Goal: Information Seeking & Learning: Learn about a topic

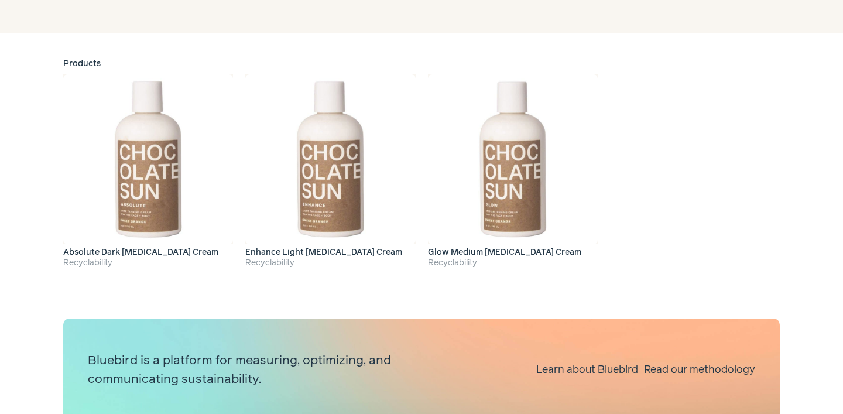
scroll to position [171, 0]
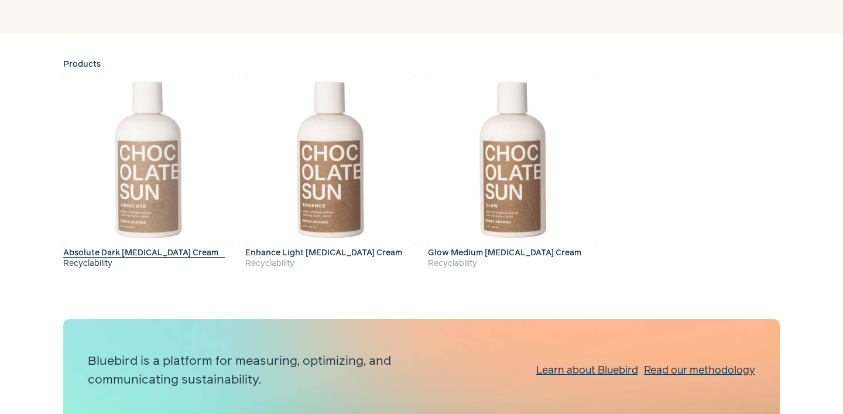
click at [152, 183] on img at bounding box center [148, 160] width 170 height 170
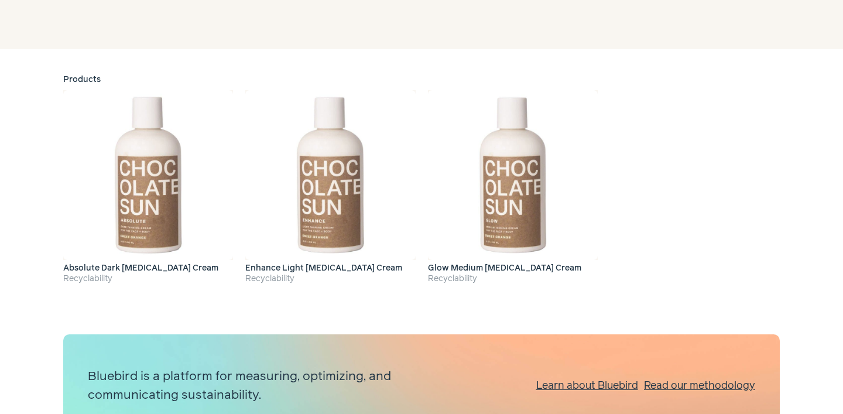
scroll to position [171, 0]
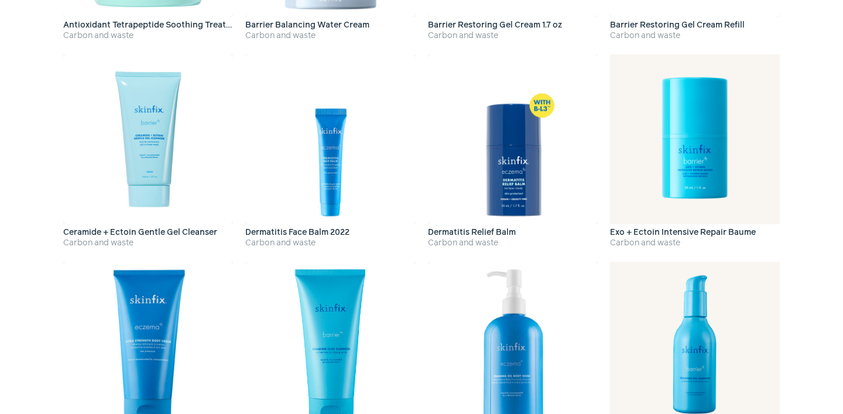
scroll to position [813, 0]
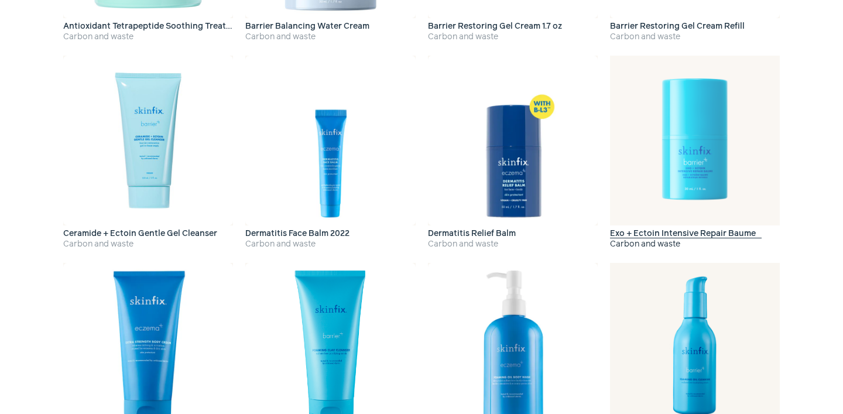
click at [686, 136] on img at bounding box center [695, 141] width 170 height 170
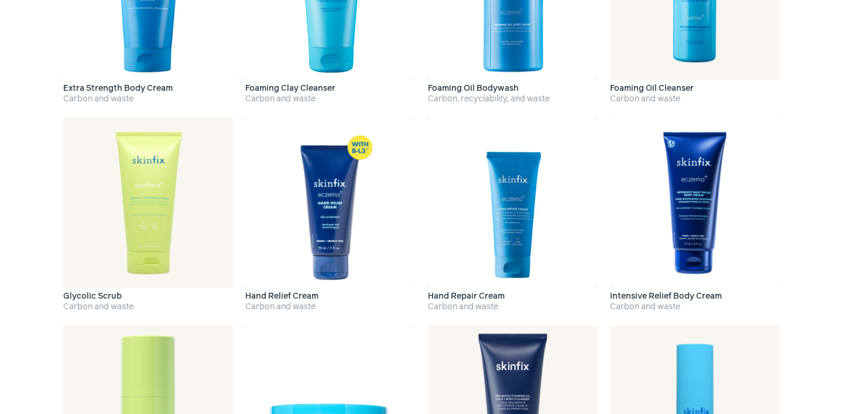
scroll to position [1163, 0]
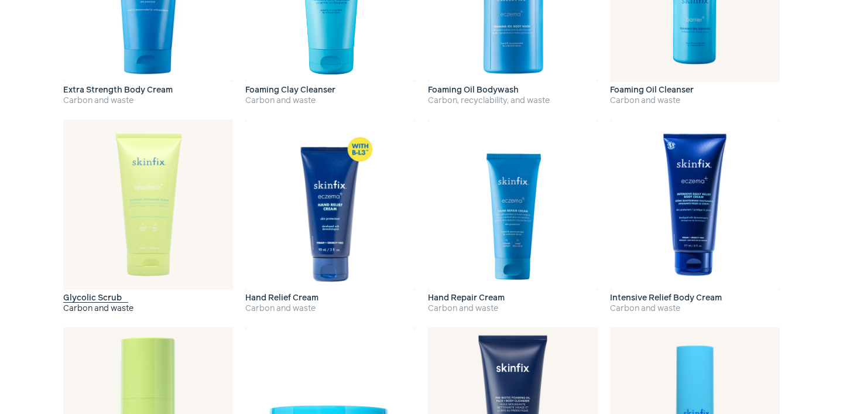
click at [139, 192] on img at bounding box center [148, 204] width 170 height 170
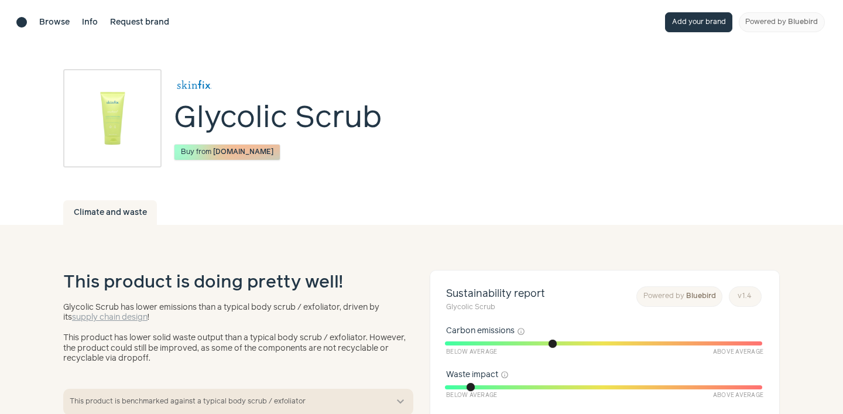
click at [105, 117] on img at bounding box center [112, 118] width 63 height 63
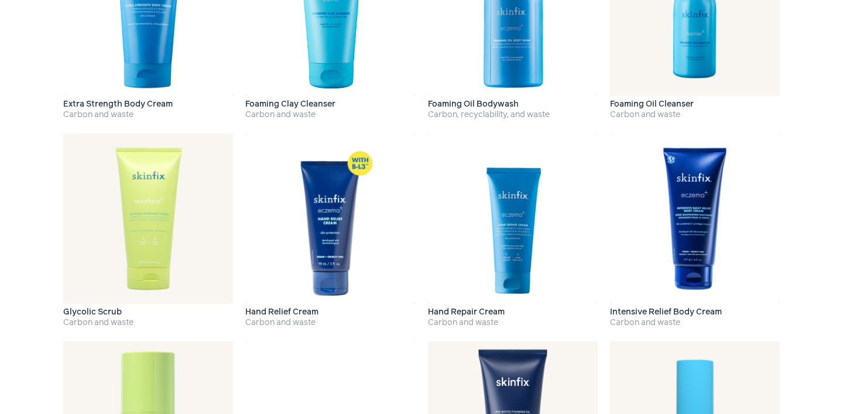
scroll to position [1163, 0]
